Goal: Information Seeking & Learning: Learn about a topic

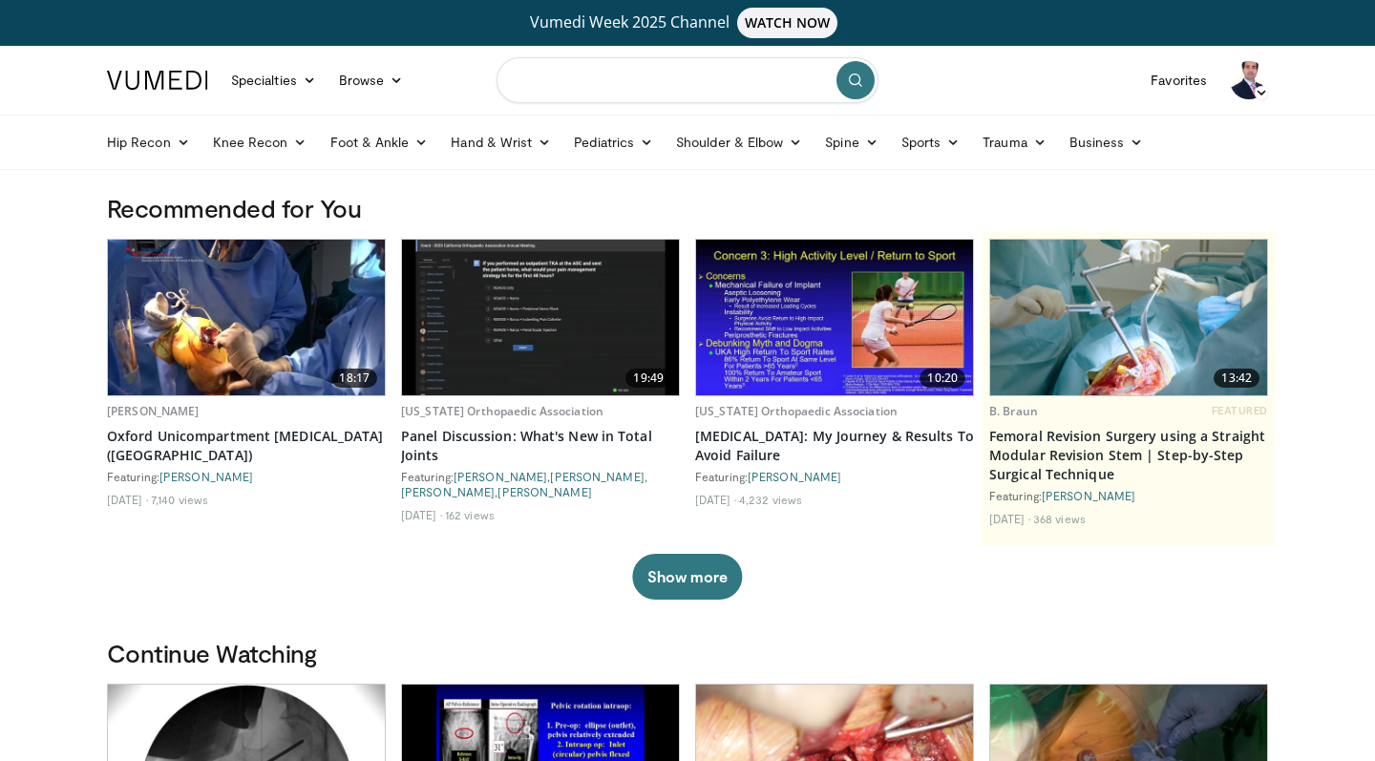
click at [561, 73] on input "Search topics, interventions" at bounding box center [688, 80] width 382 height 46
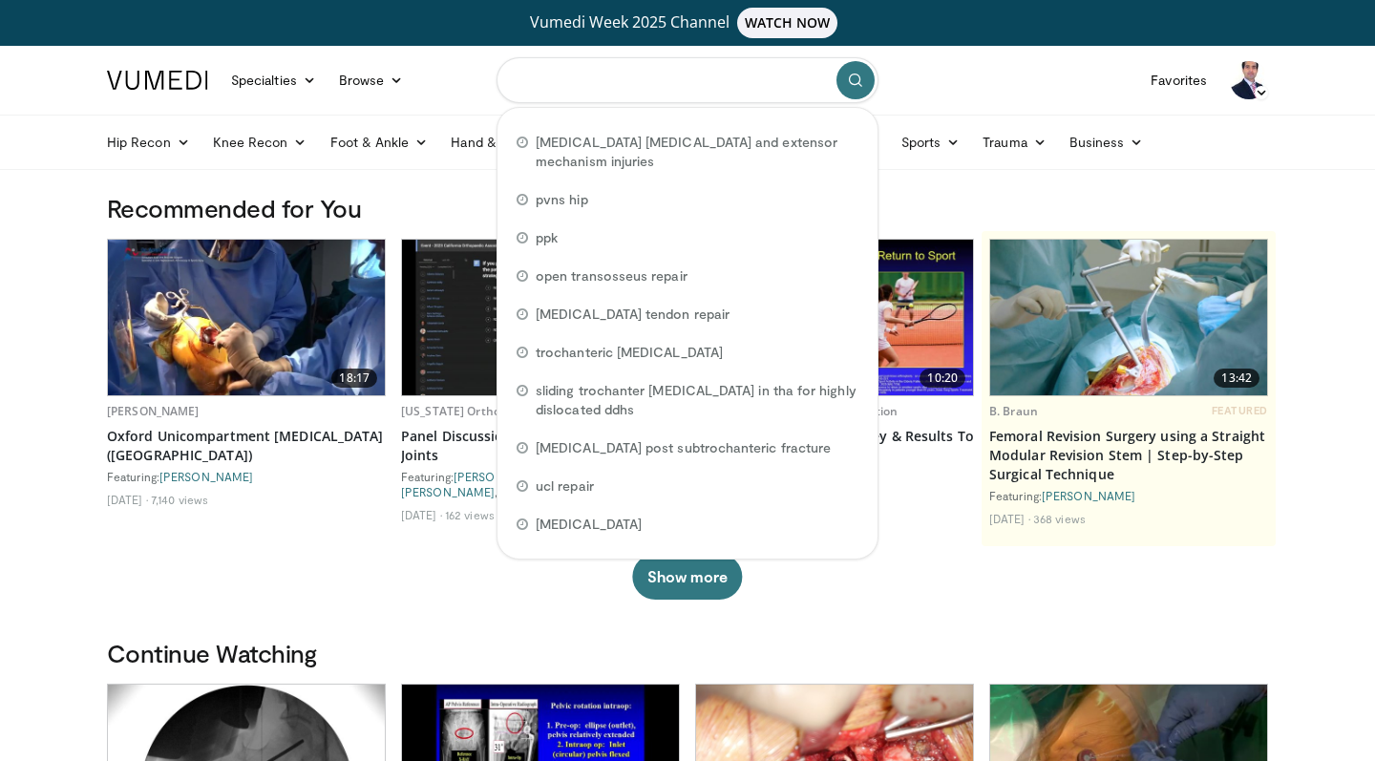
type input "*"
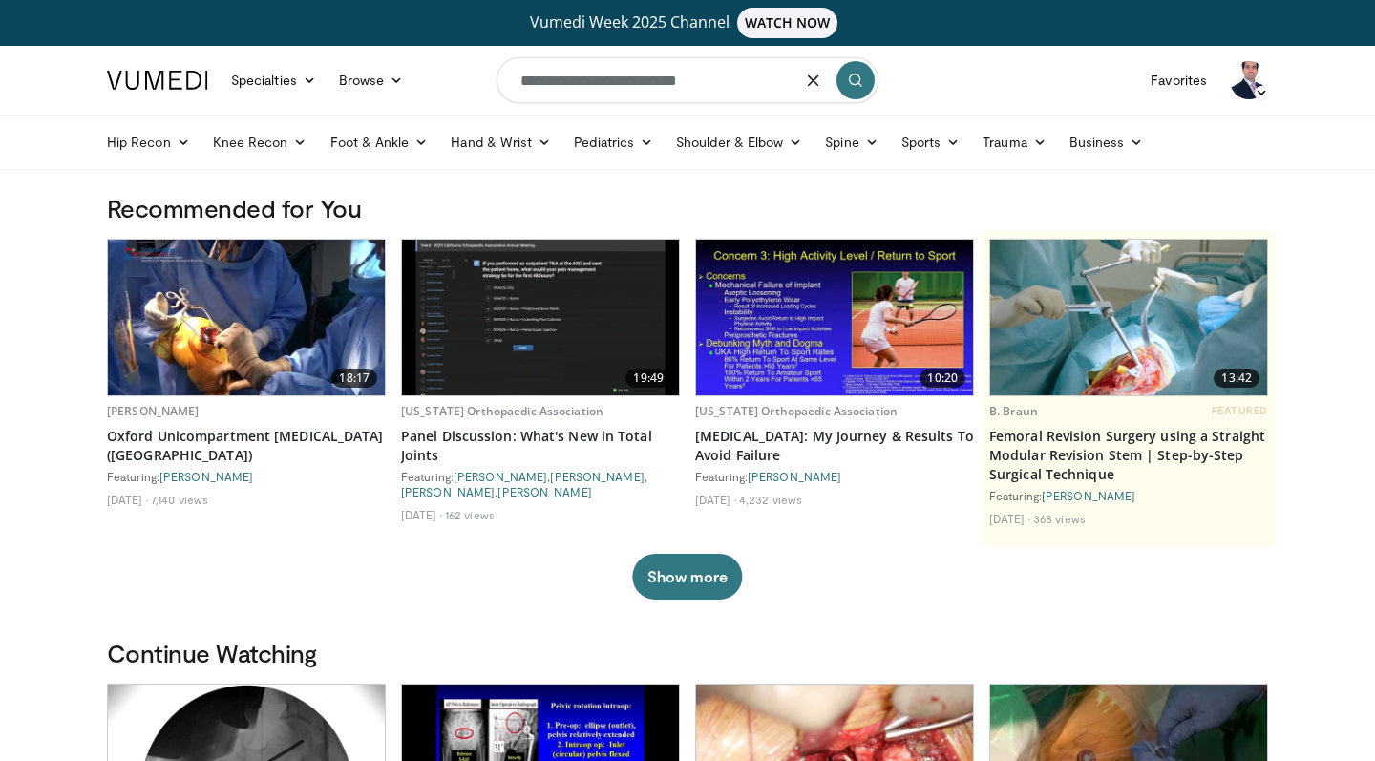
type input "**********"
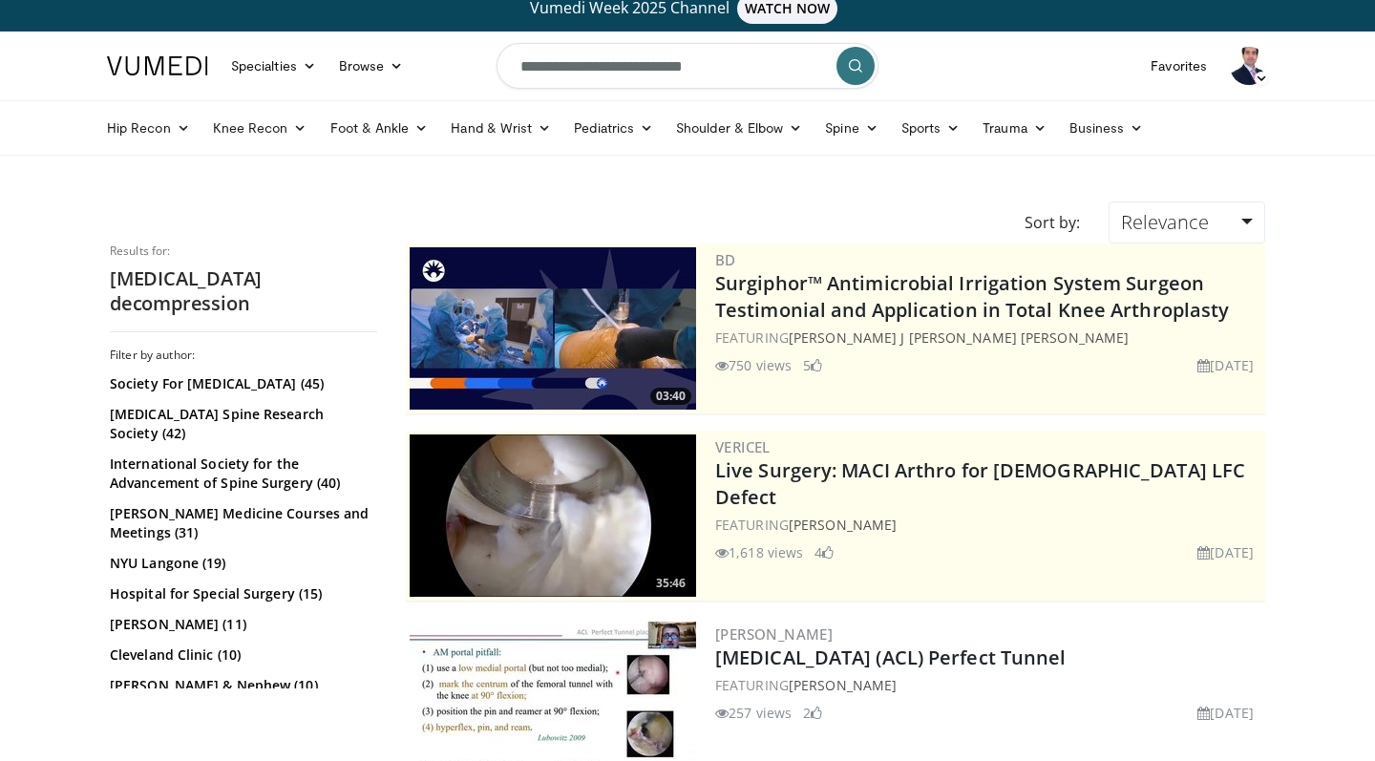
scroll to position [26, 0]
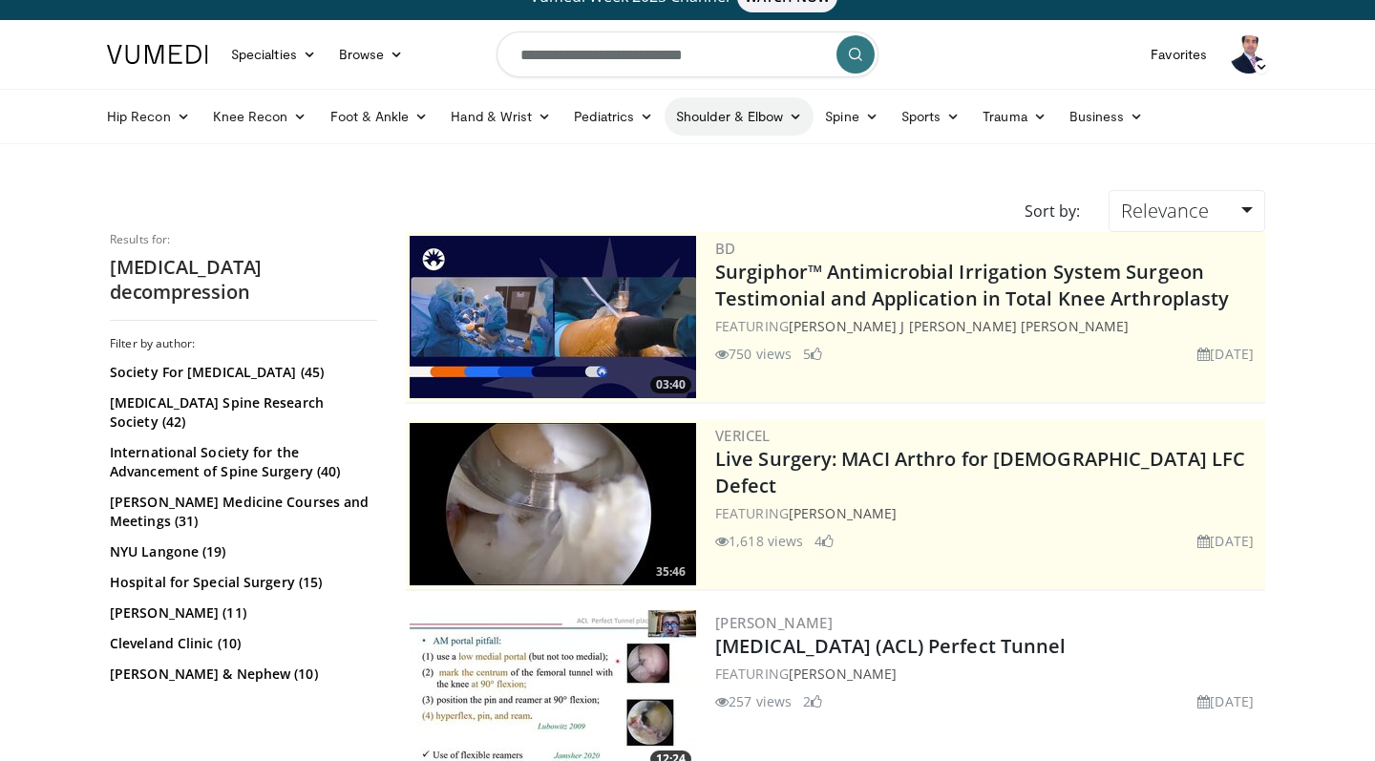
click at [734, 112] on link "Shoulder & Elbow" at bounding box center [739, 116] width 149 height 38
click at [632, 156] on link "Elbow" at bounding box center [699, 161] width 227 height 31
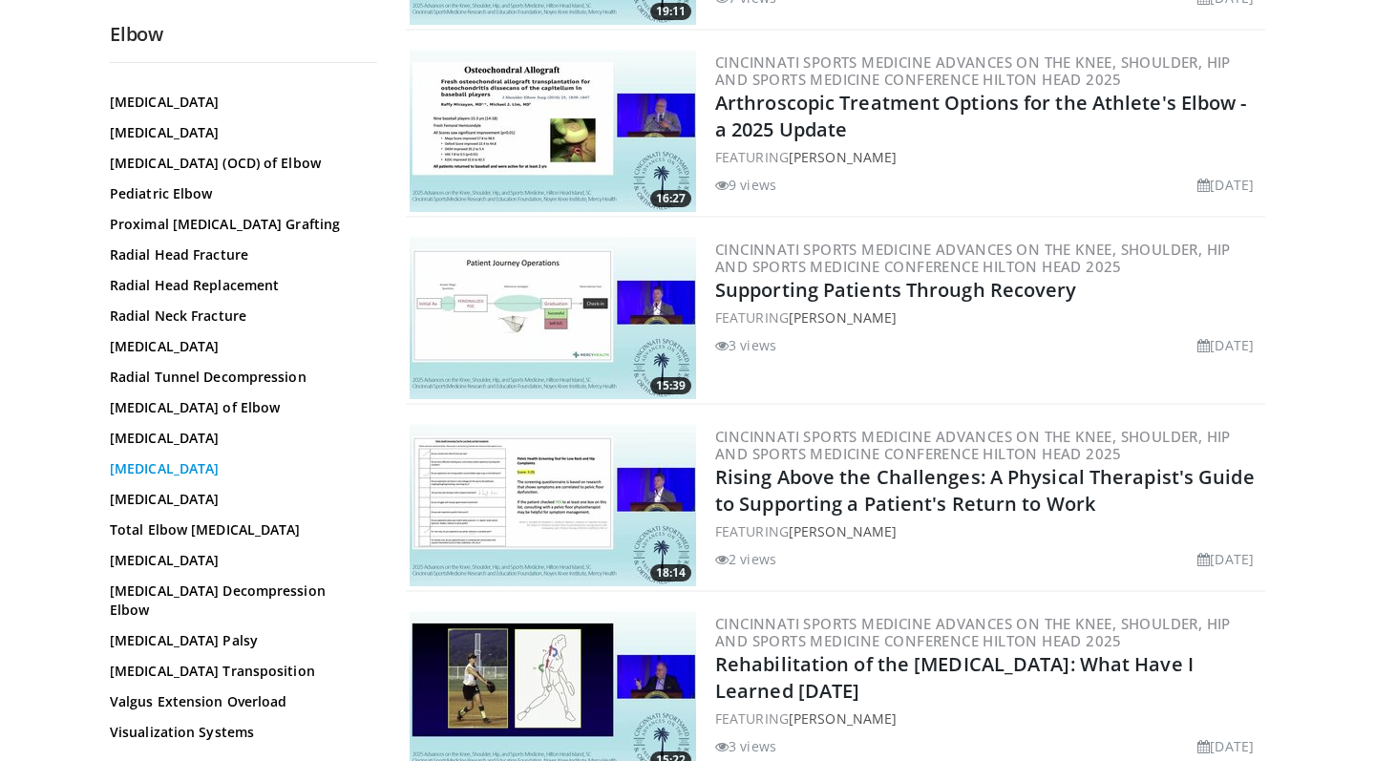
scroll to position [1316, 0]
click at [271, 606] on link "Ulnar Nerve Decompression Elbow" at bounding box center [239, 601] width 258 height 38
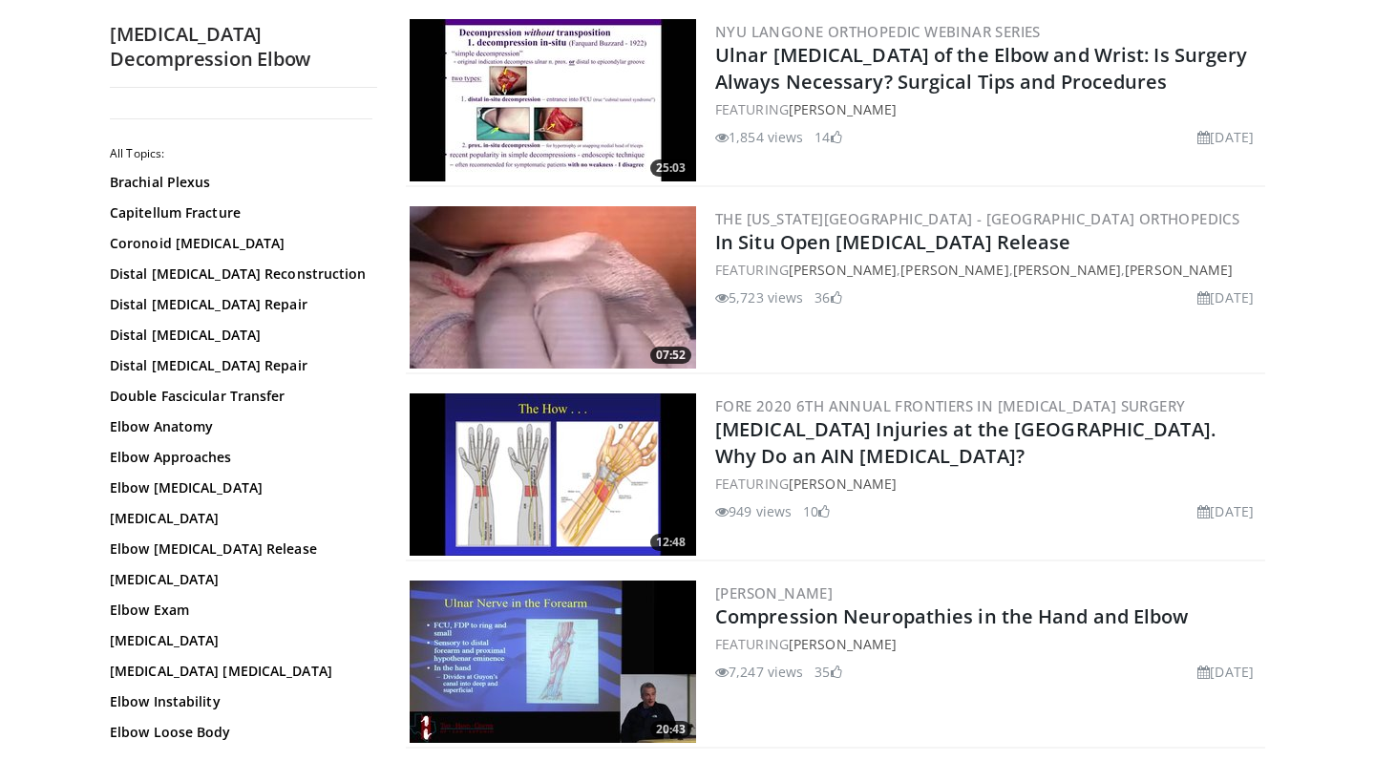
scroll to position [2122, 0]
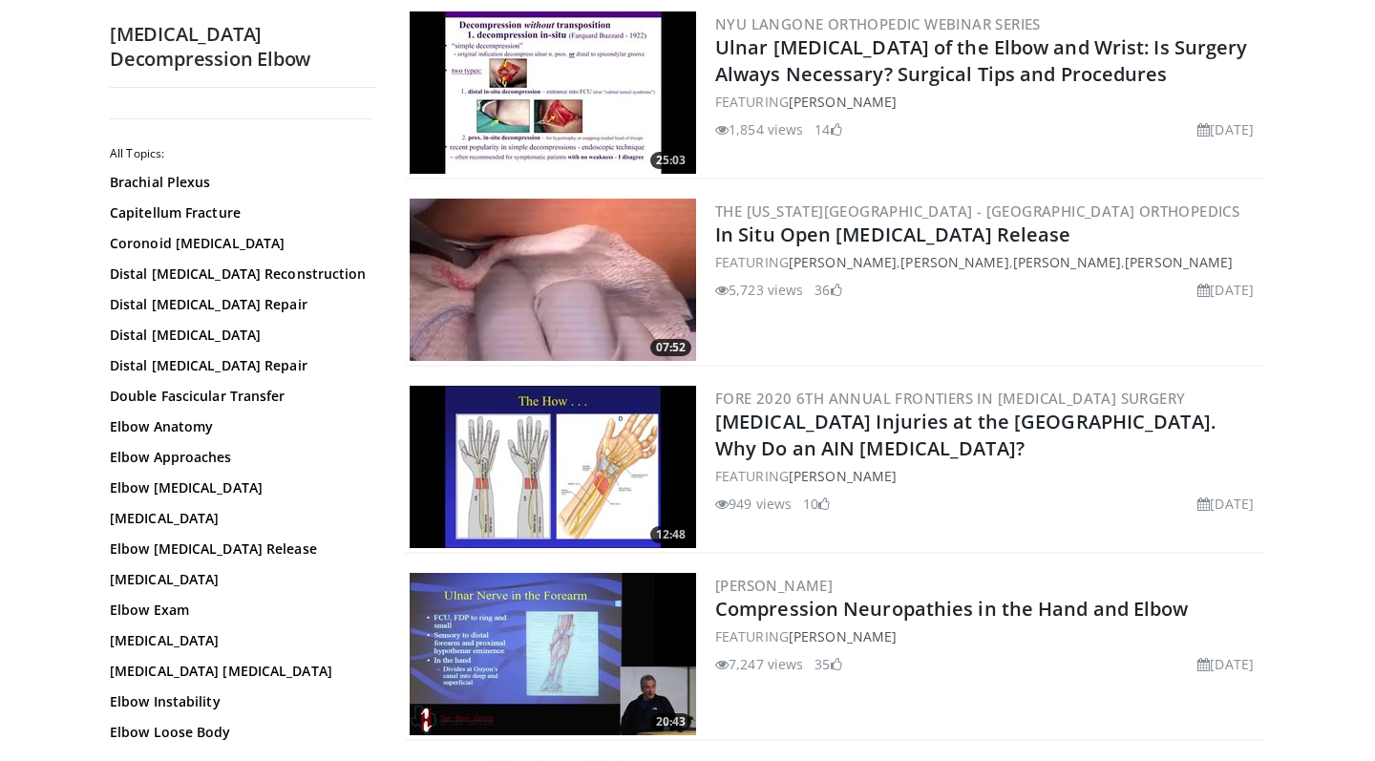
click at [554, 271] on img at bounding box center [553, 280] width 287 height 162
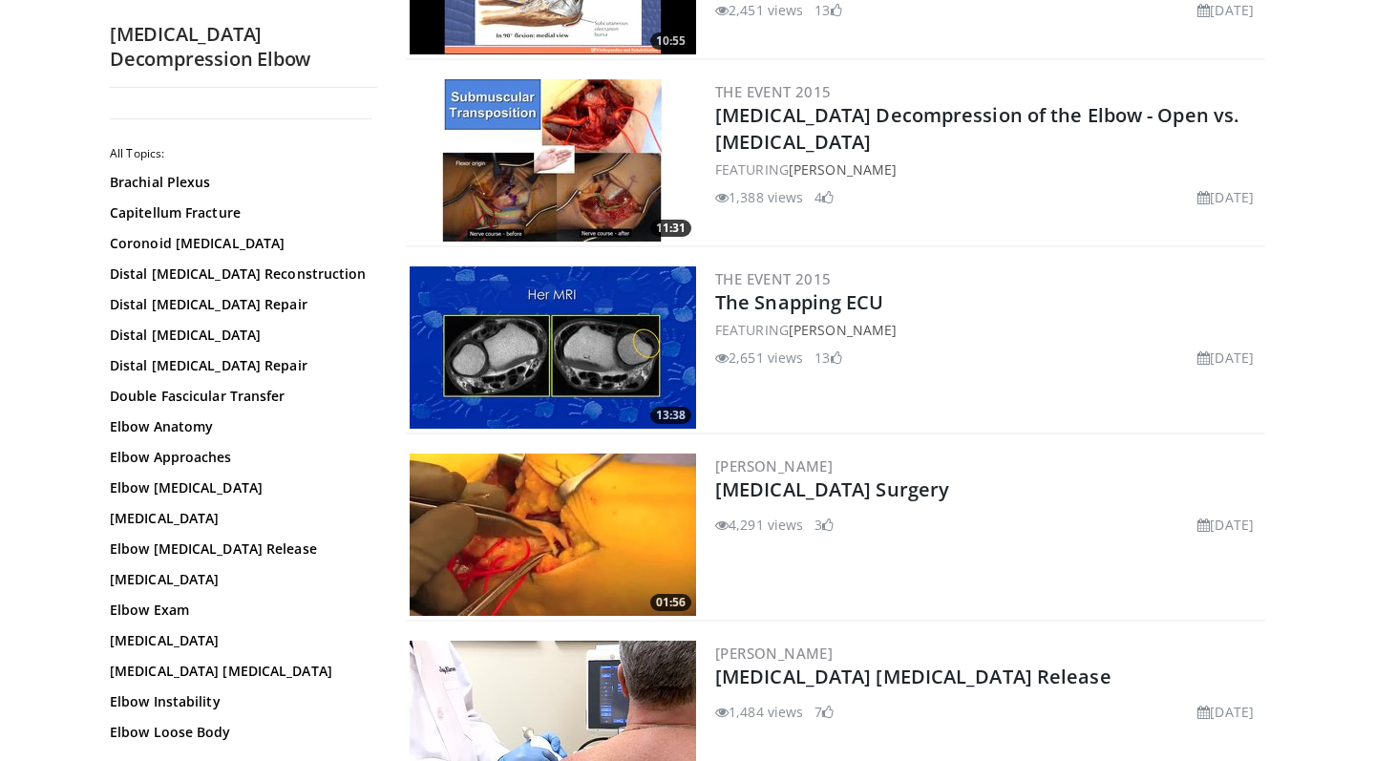
scroll to position [3309, 0]
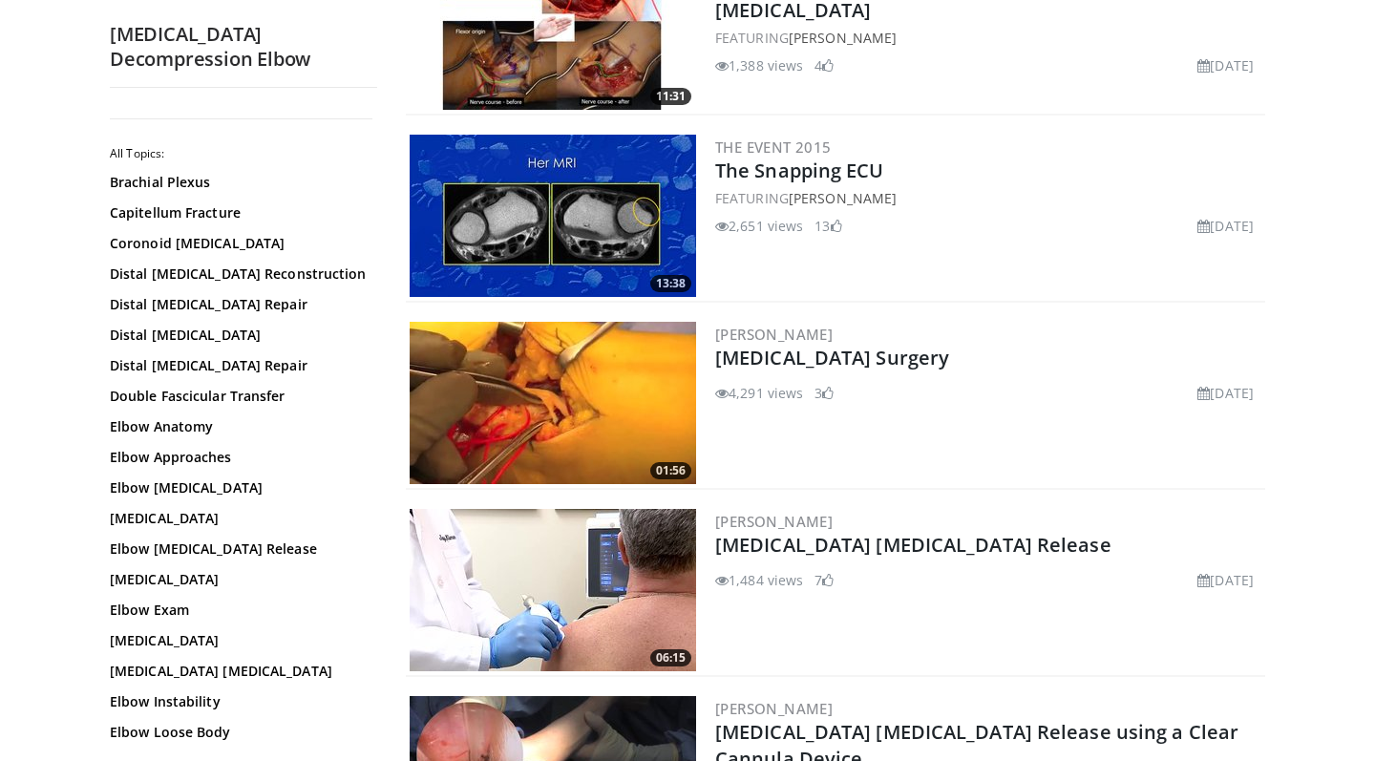
click at [533, 418] on img at bounding box center [553, 403] width 287 height 162
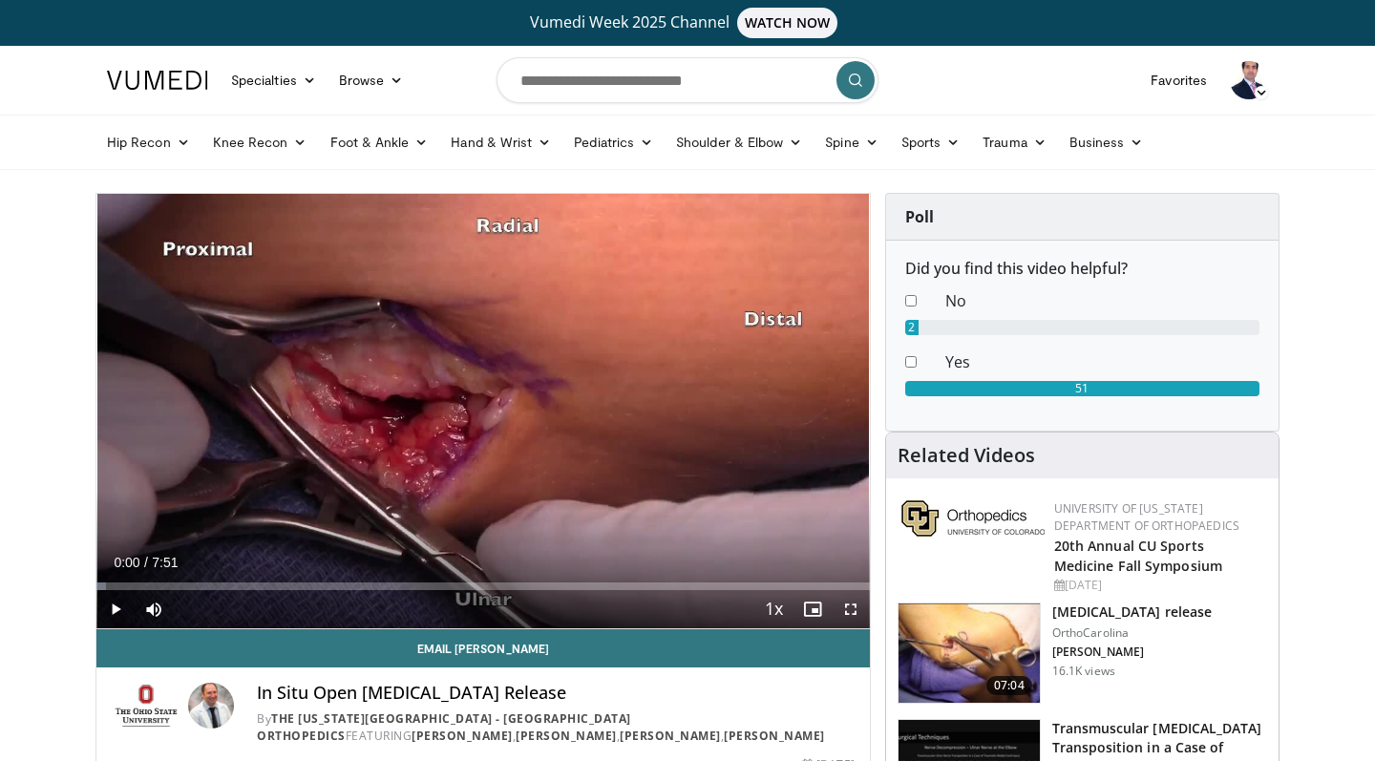
click at [122, 604] on span "Video Player" at bounding box center [115, 609] width 38 height 38
click at [853, 611] on span "Video Player" at bounding box center [851, 609] width 38 height 38
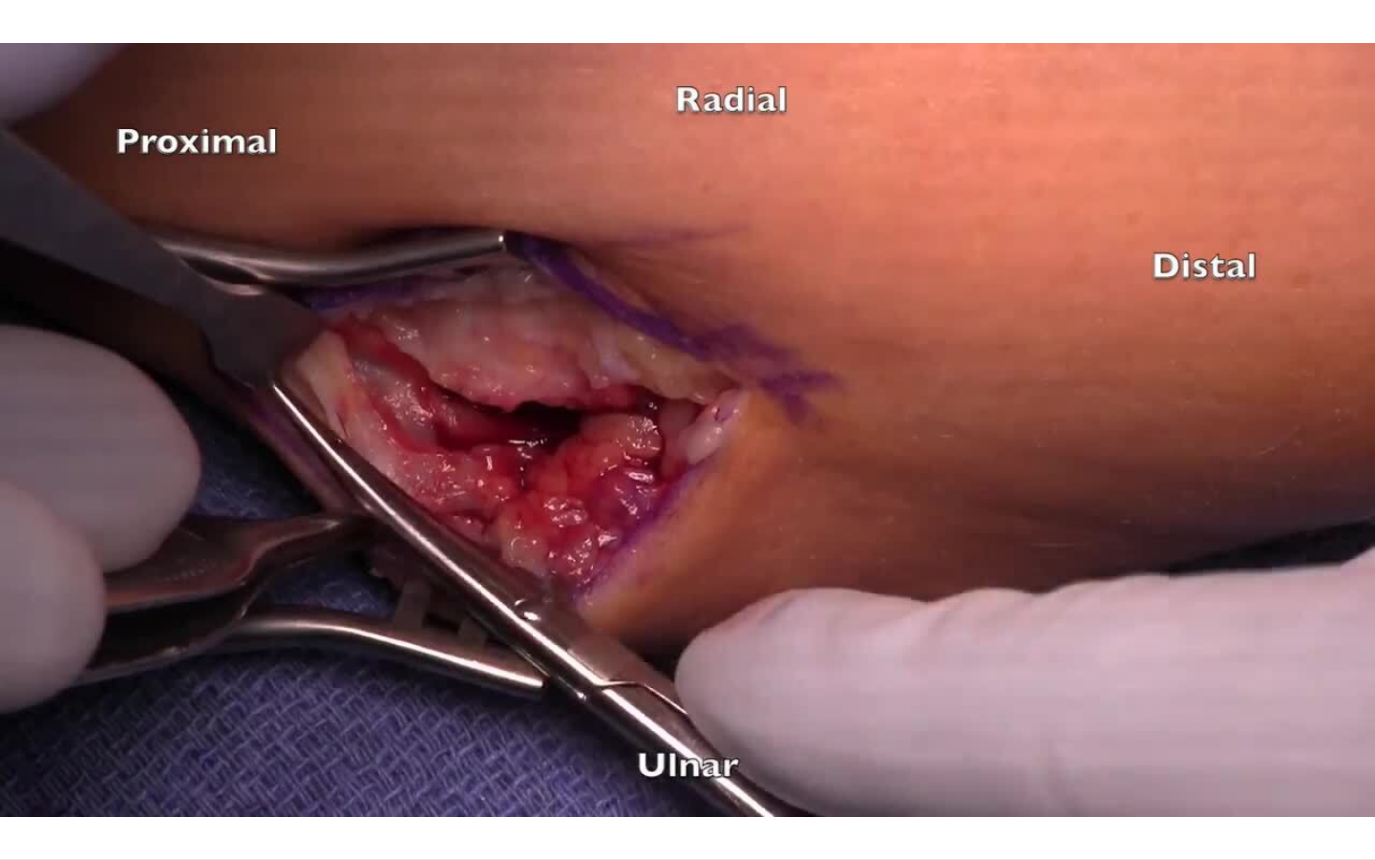
click at [853, 710] on div "10 seconds Tap to unmute" at bounding box center [687, 429] width 1375 height 859
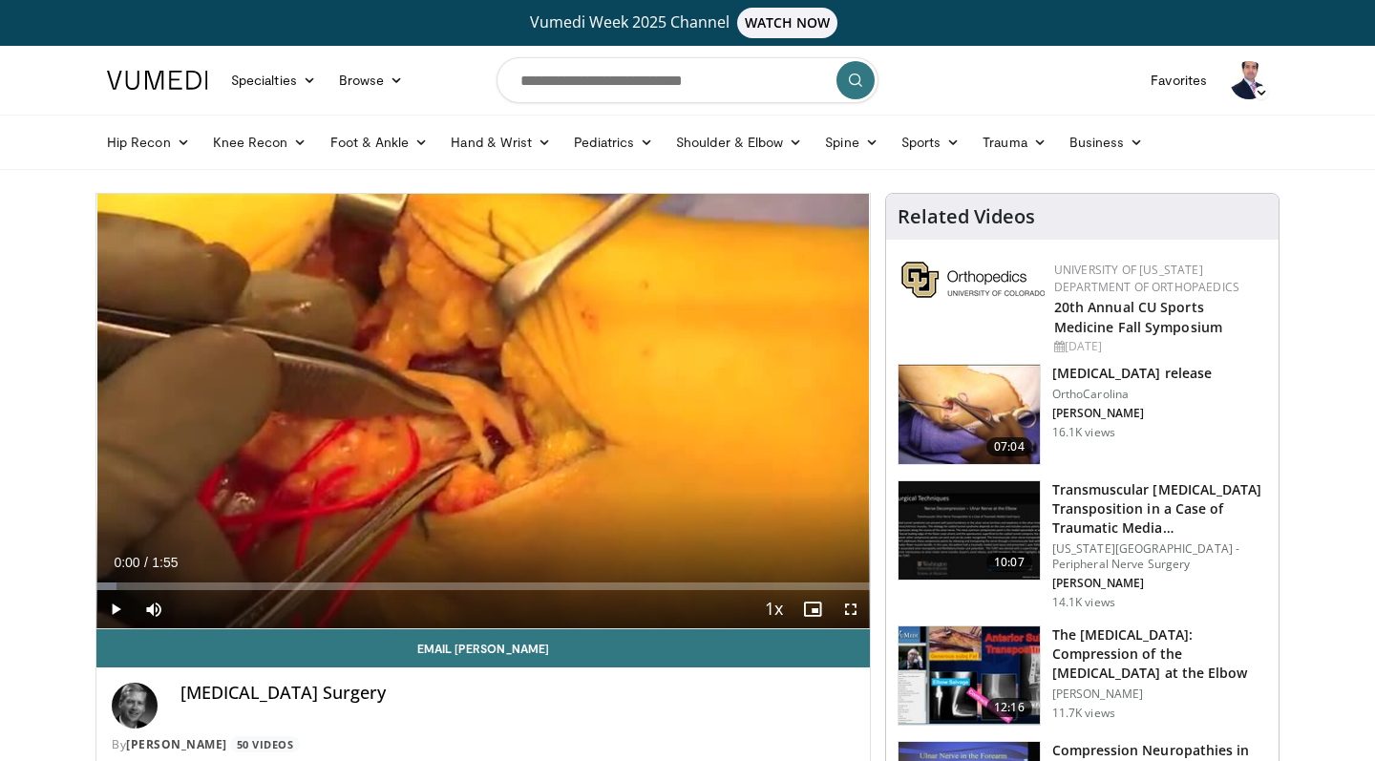
click at [1135, 372] on h3 "[MEDICAL_DATA] release" at bounding box center [1133, 373] width 160 height 19
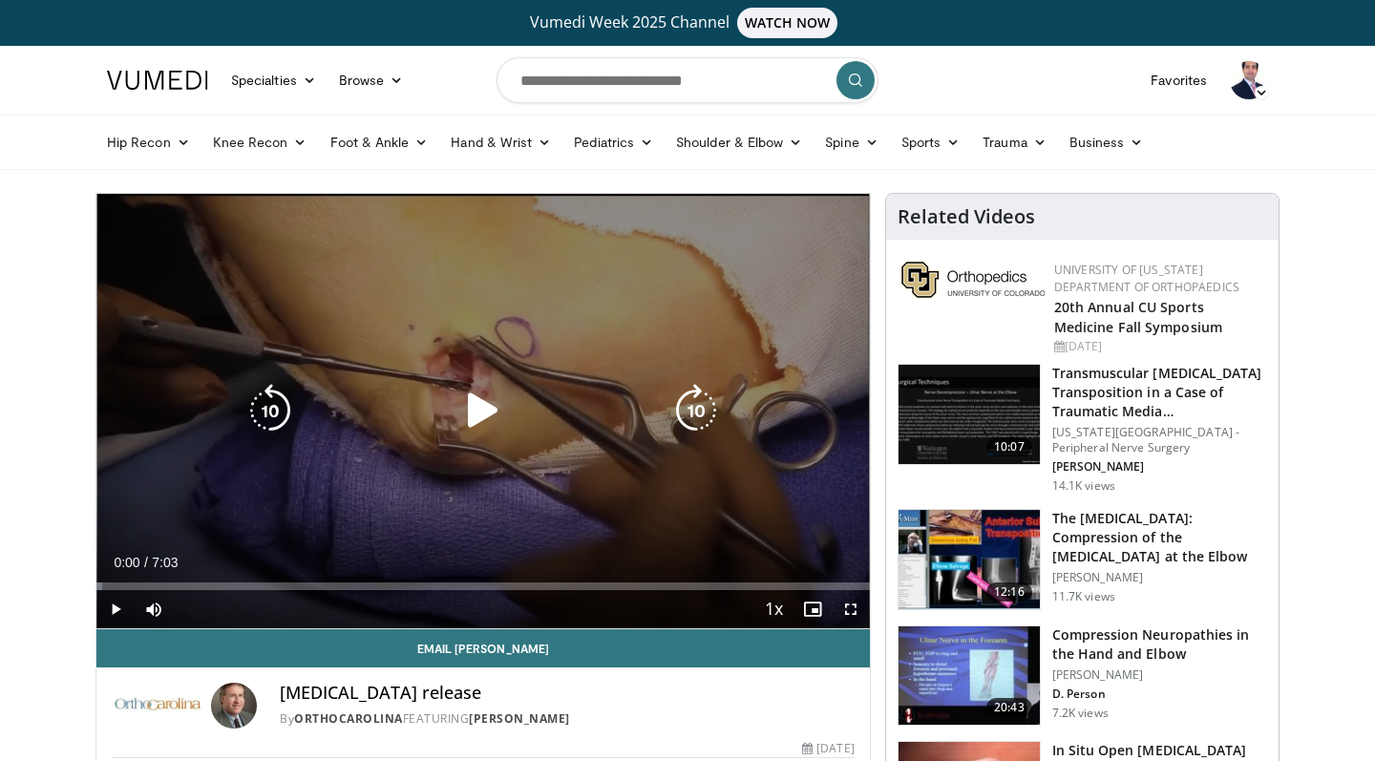
click at [412, 464] on div "10 seconds Tap to unmute" at bounding box center [483, 411] width 774 height 435
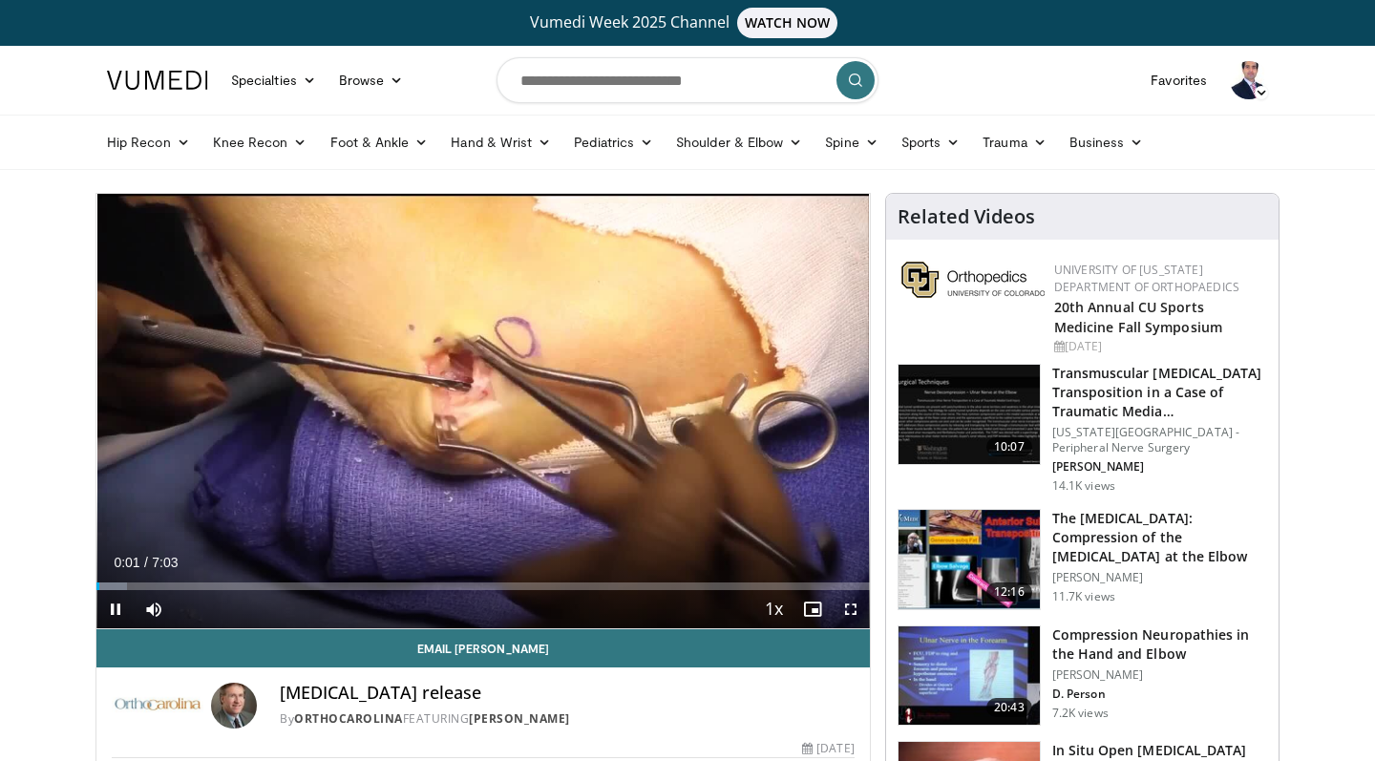
click at [853, 611] on span "Video Player" at bounding box center [851, 609] width 38 height 38
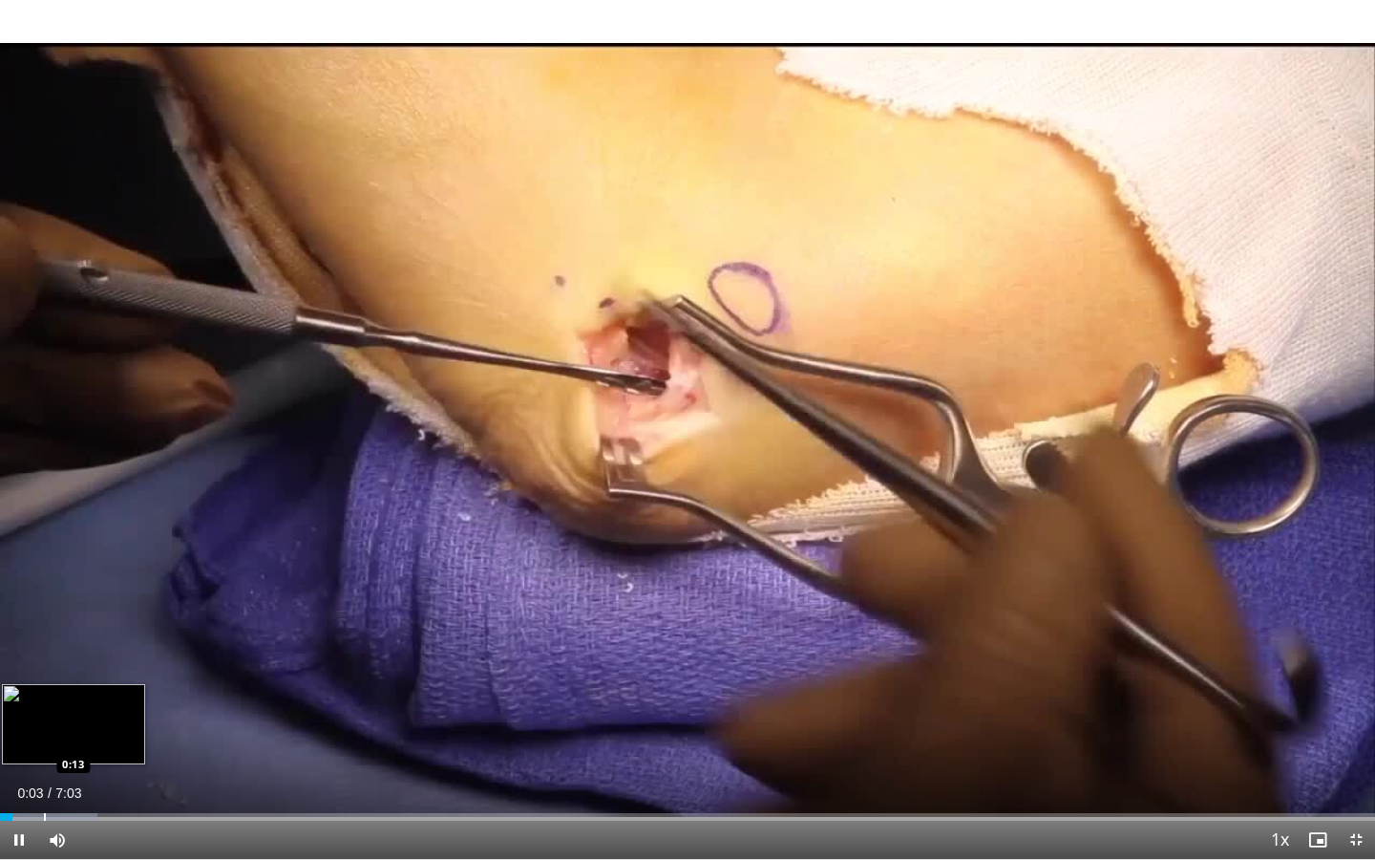
click at [44, 760] on div "Progress Bar" at bounding box center [45, 817] width 2 height 8
